Goal: Transaction & Acquisition: Obtain resource

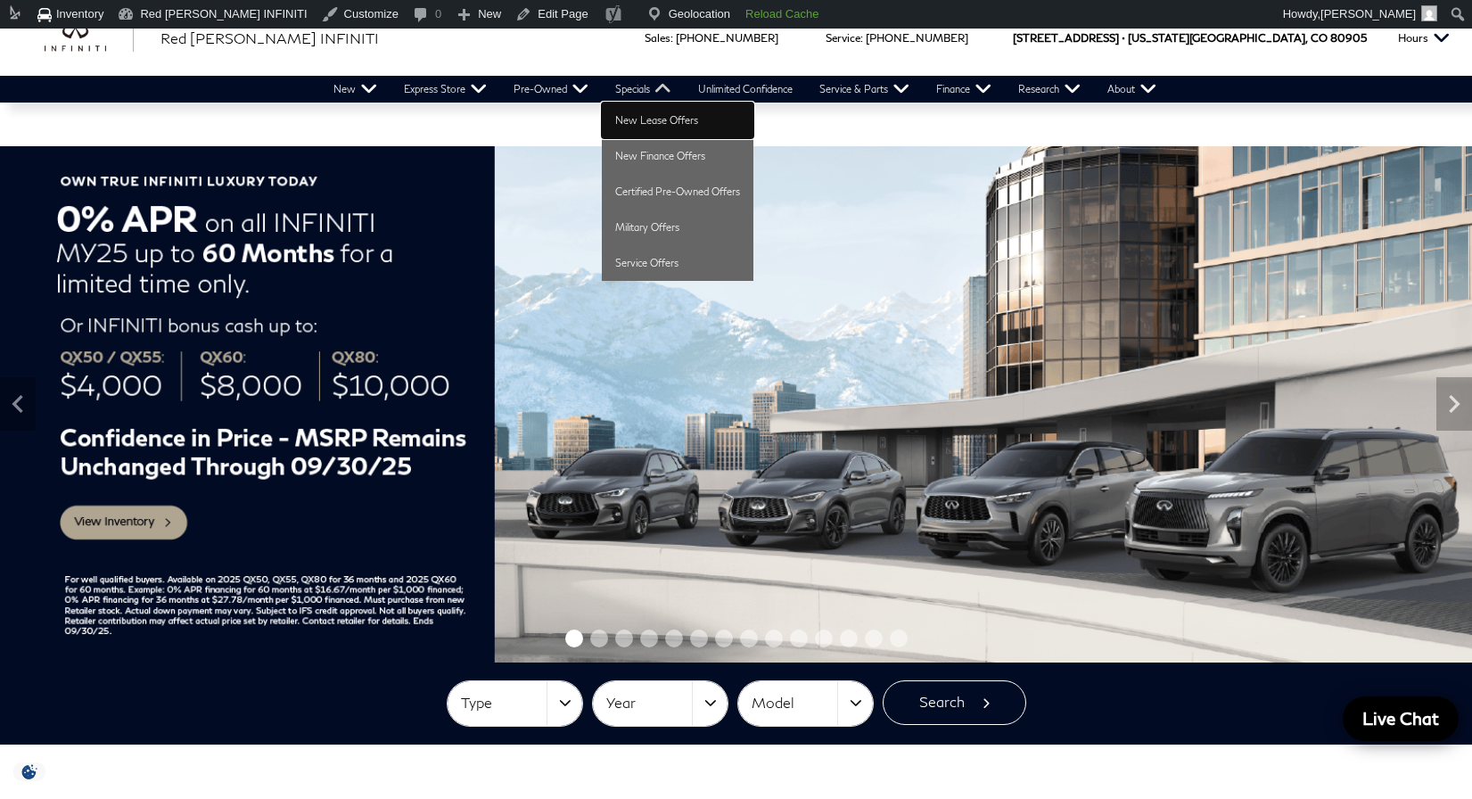
click at [655, 115] on link "New Lease Offers" at bounding box center [678, 121] width 152 height 36
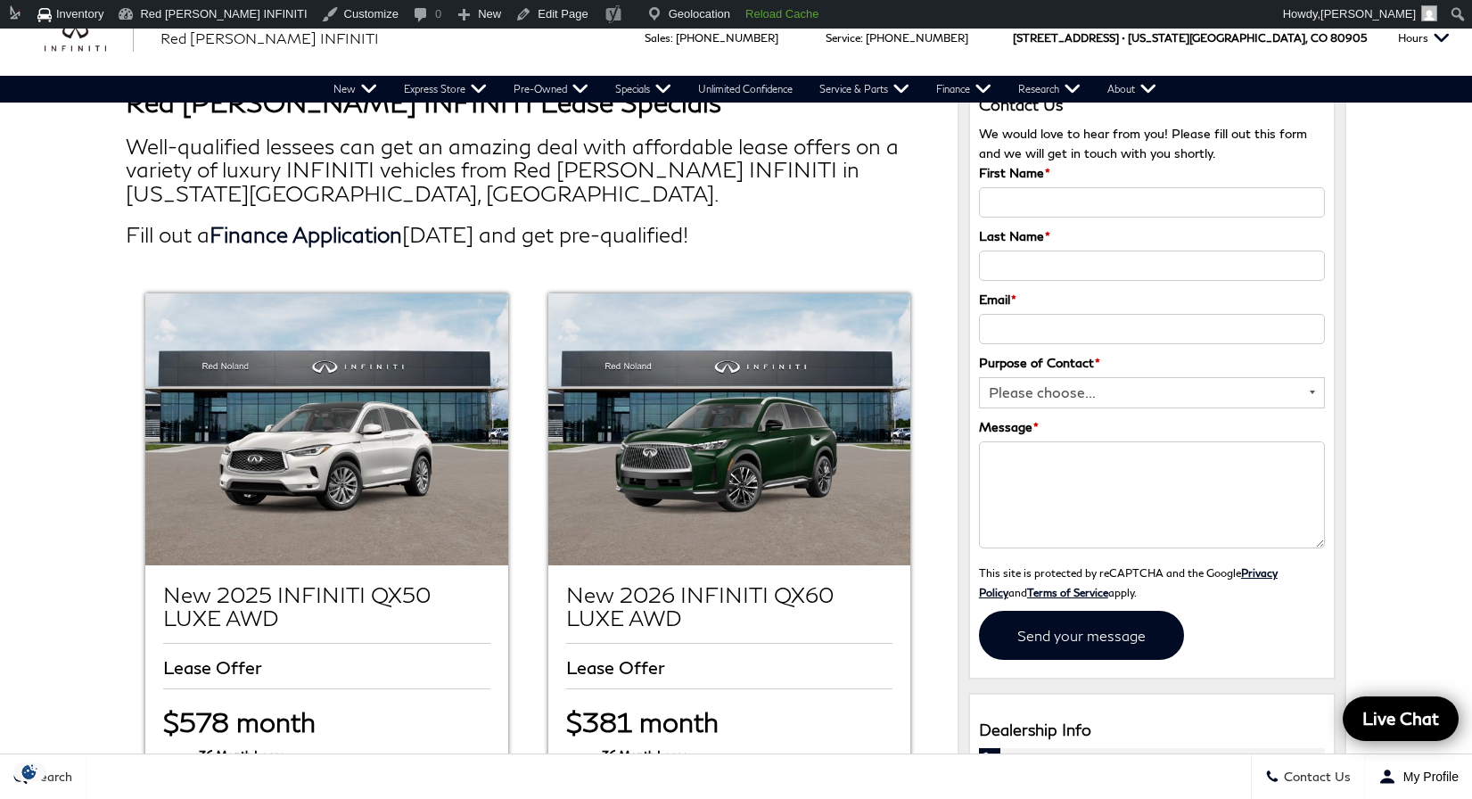
scroll to position [79, 0]
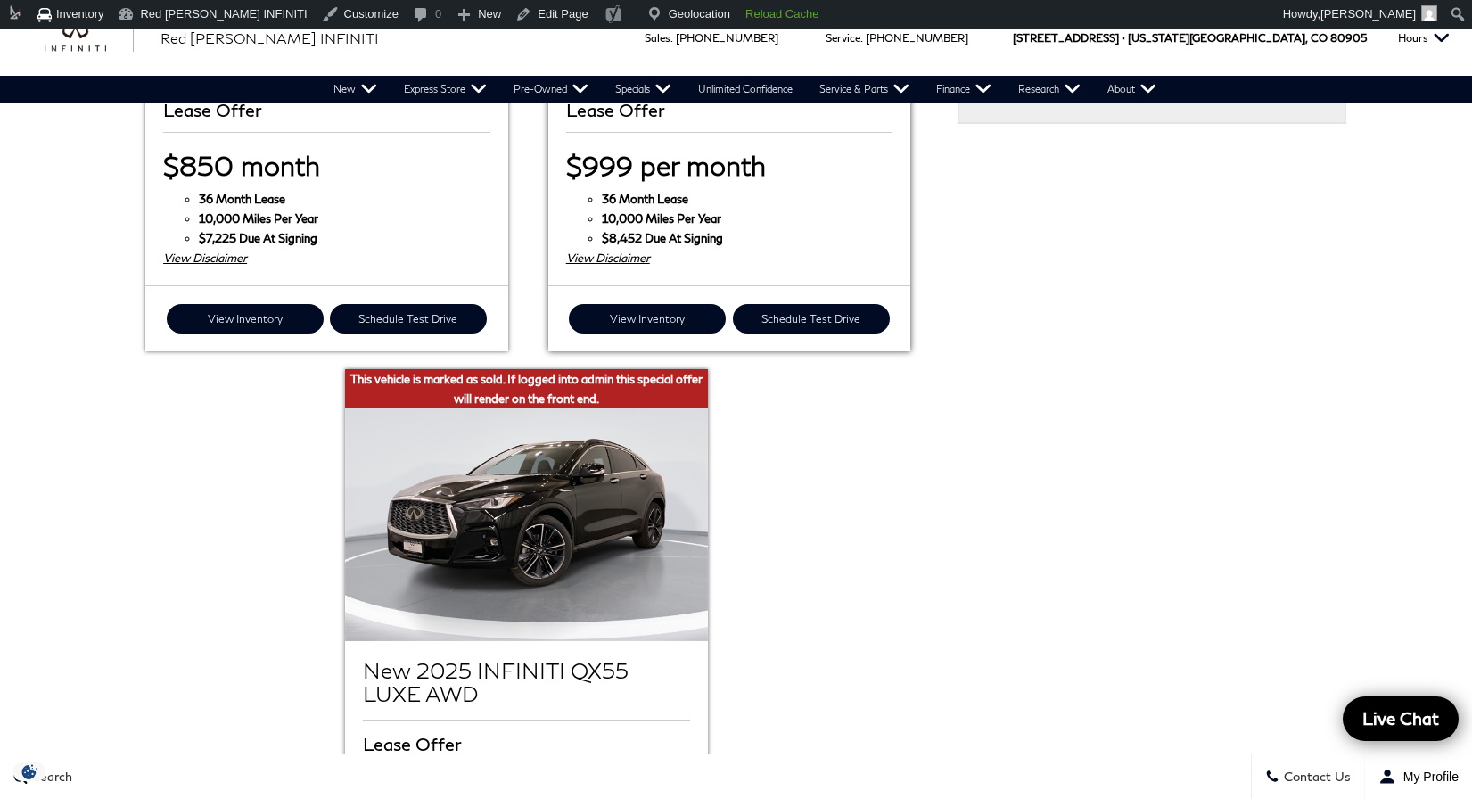
scroll to position [1340, 0]
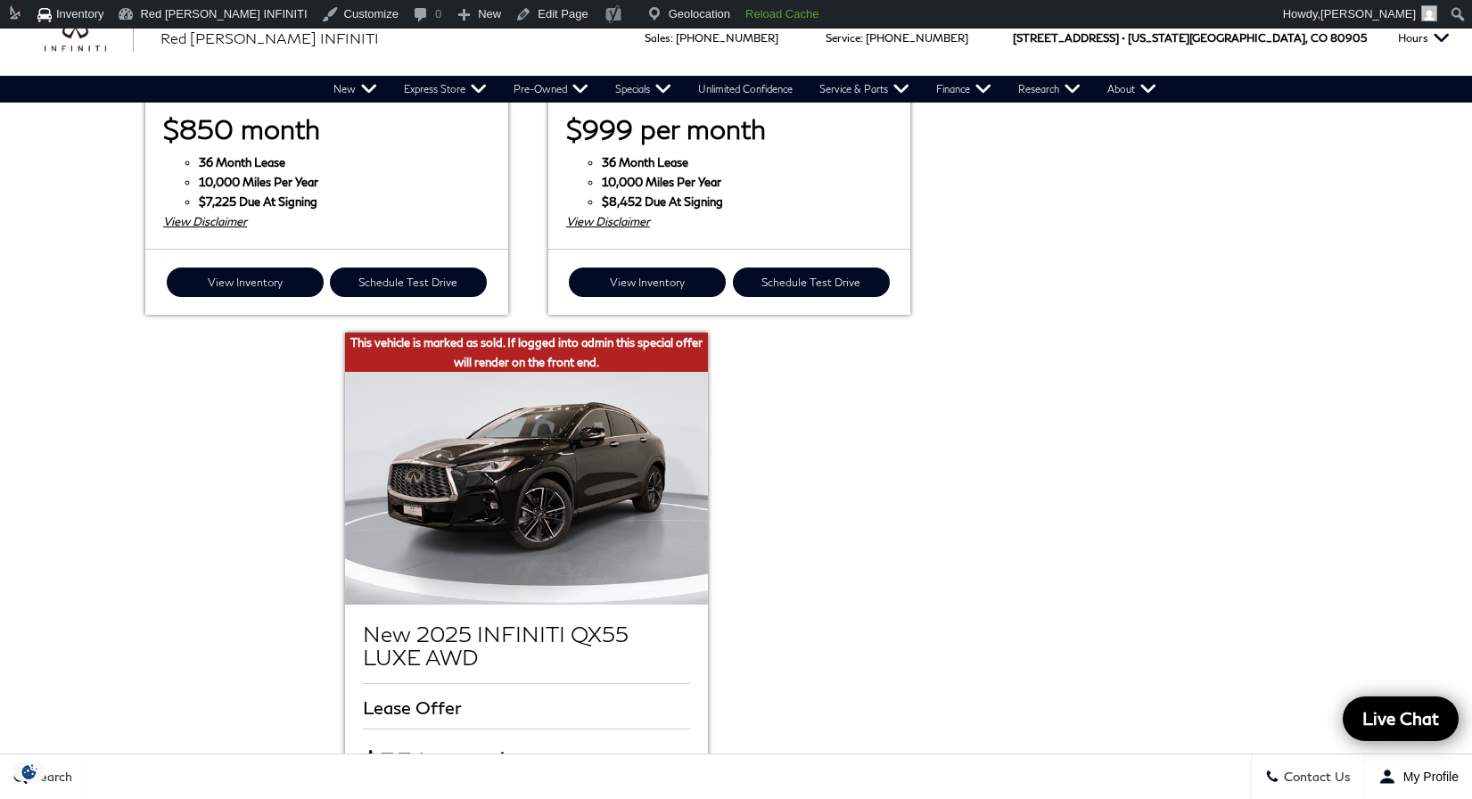
click at [744, 682] on ul "New 2025 INFINITI QX50 LUXE AWD Lease Offer" at bounding box center [528, 16] width 805 height 1919
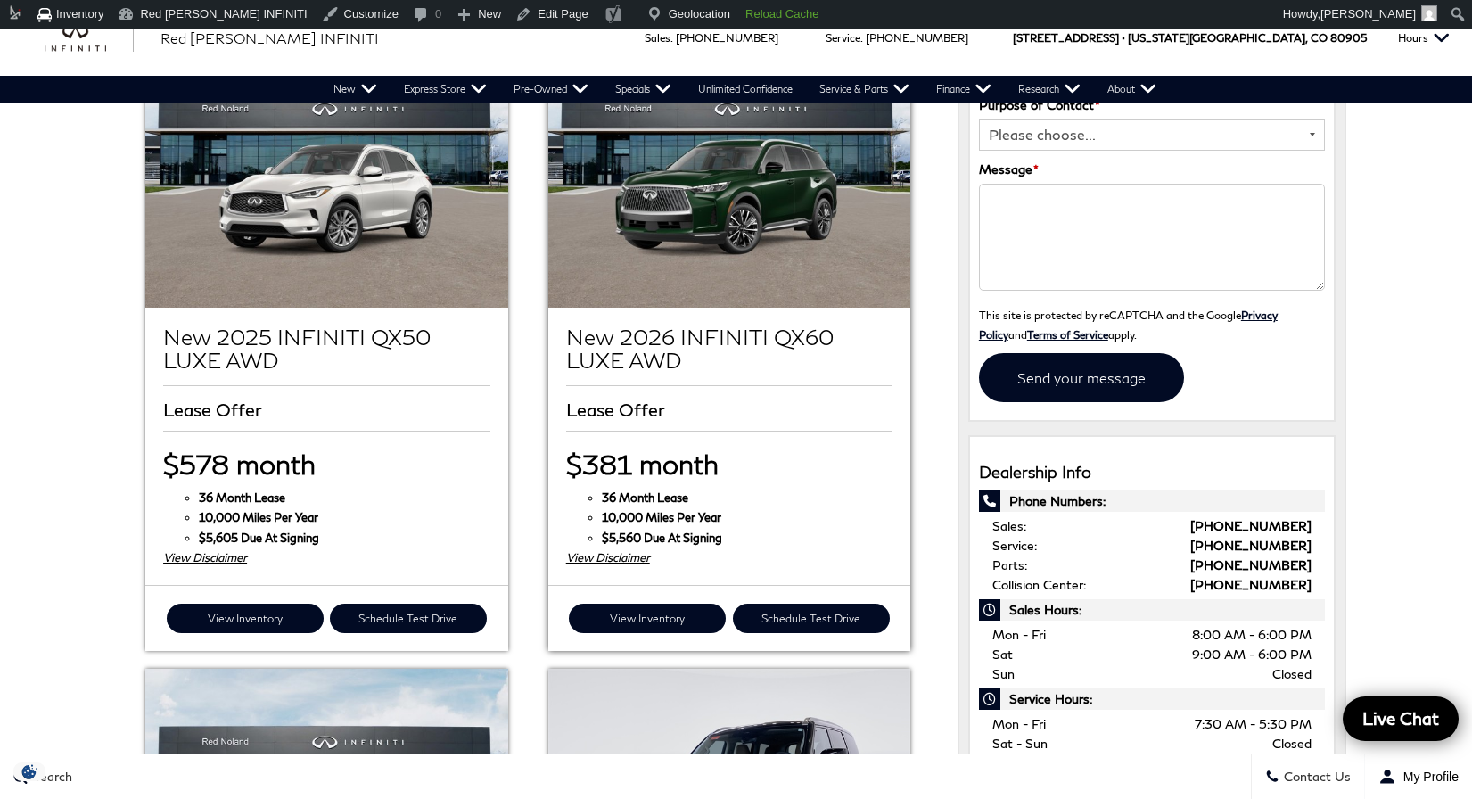
scroll to position [0, 0]
